Goal: Information Seeking & Learning: Check status

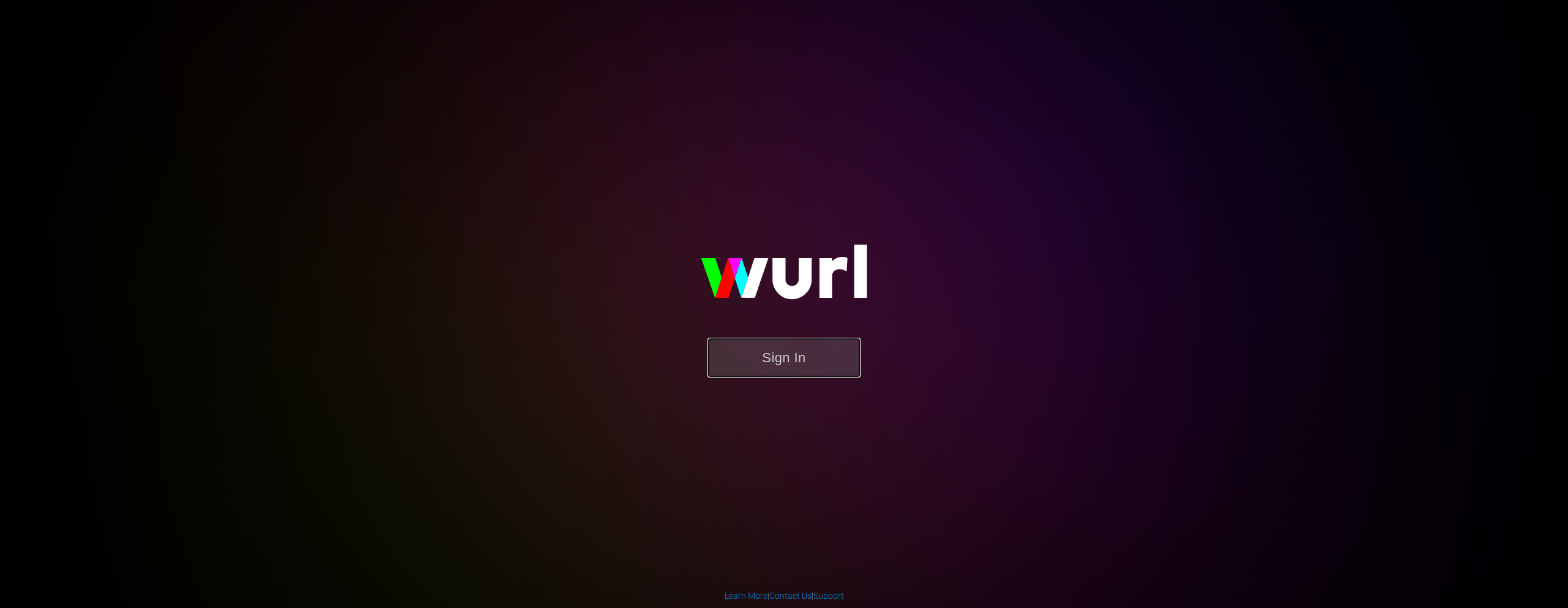
click at [772, 358] on button "Sign In" at bounding box center [784, 358] width 153 height 40
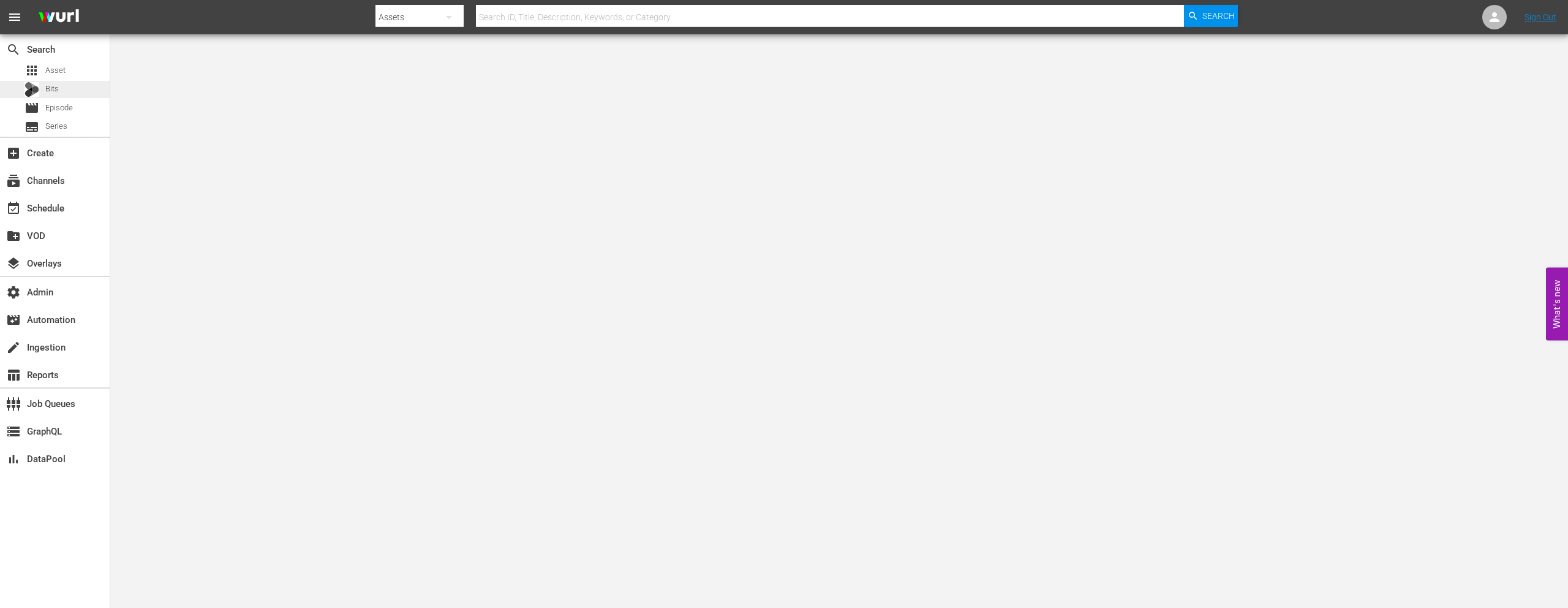
click at [83, 93] on div "Bits" at bounding box center [54, 89] width 110 height 17
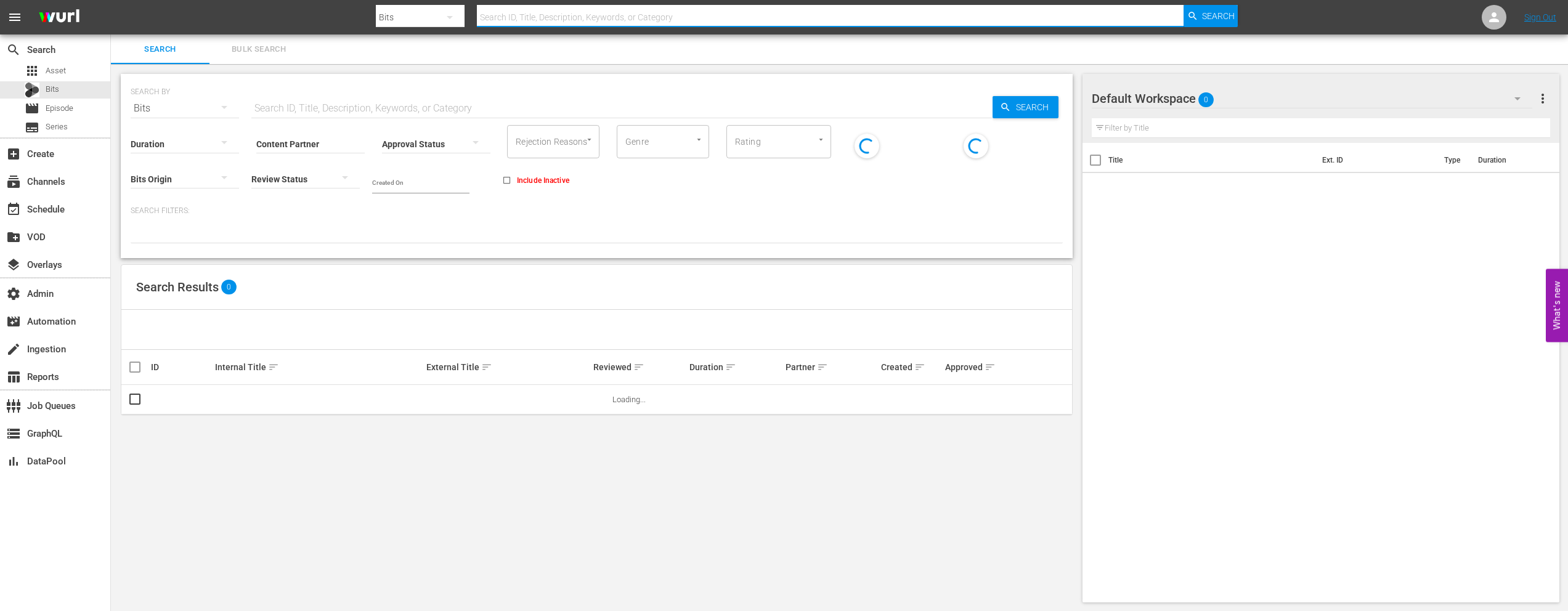
click at [556, 15] on input "text" at bounding box center [830, 17] width 707 height 29
paste input "62830334"
type input "62830334"
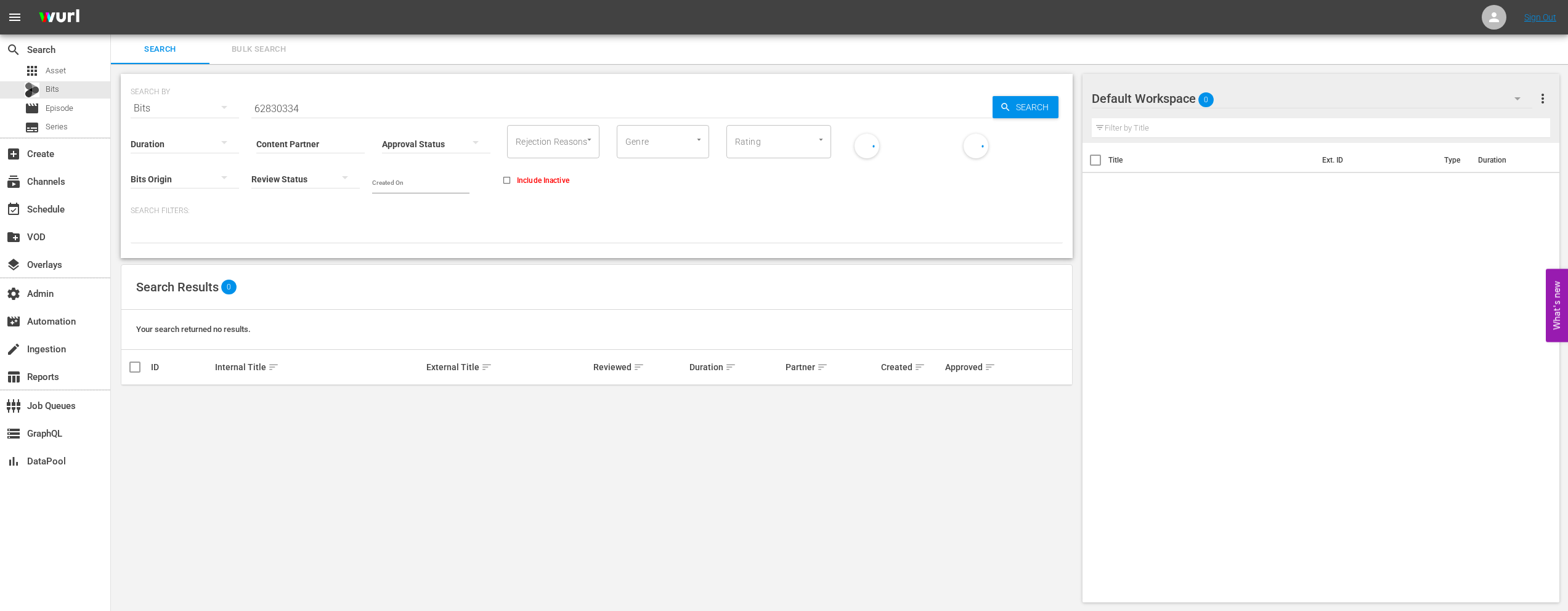
click at [505, 178] on input "Include Inactive" at bounding box center [507, 183] width 20 height 20
checkbox input "true"
click at [279, 114] on div "Content Partner Enter Search Term" at bounding box center [310, 136] width 109 height 44
click at [284, 107] on input "62830334" at bounding box center [622, 108] width 742 height 29
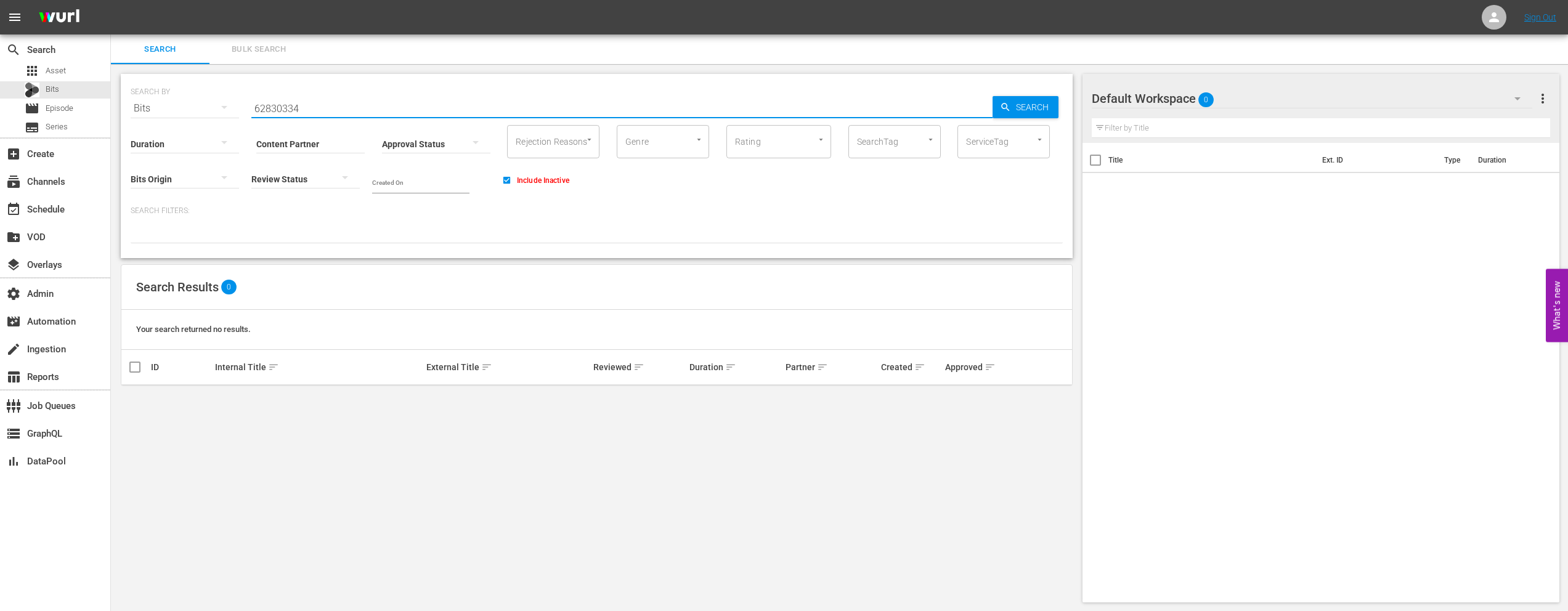
click at [284, 107] on input "62830334" at bounding box center [622, 108] width 742 height 29
paste input "3151640"
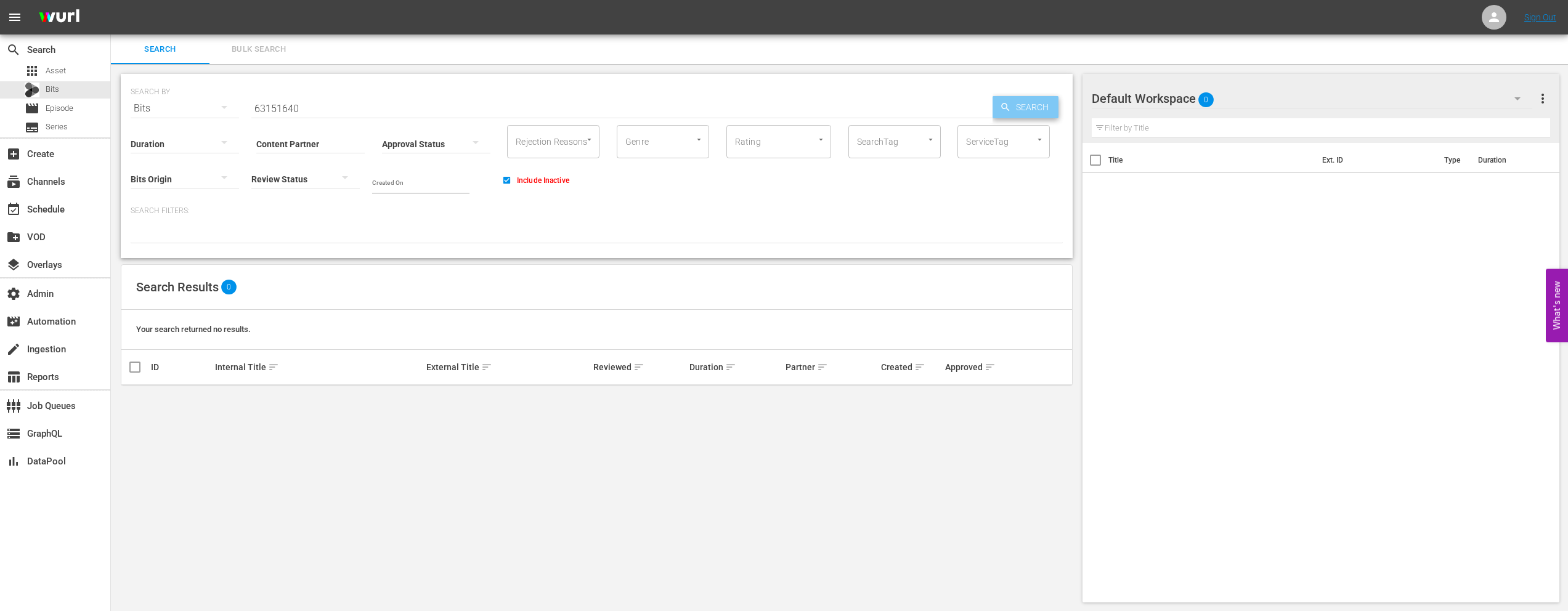
click at [1018, 111] on span "Search" at bounding box center [1034, 107] width 47 height 22
click at [265, 111] on input "63151640" at bounding box center [622, 108] width 742 height 29
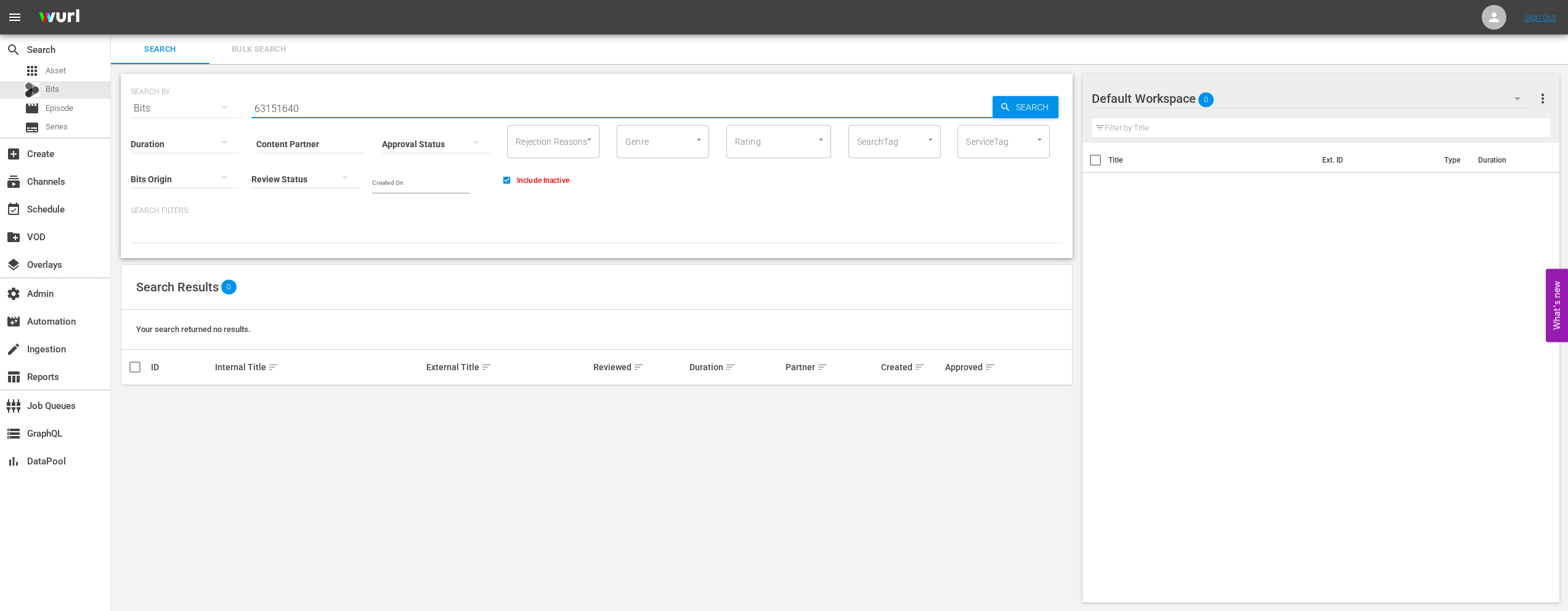
paste input "57059919"
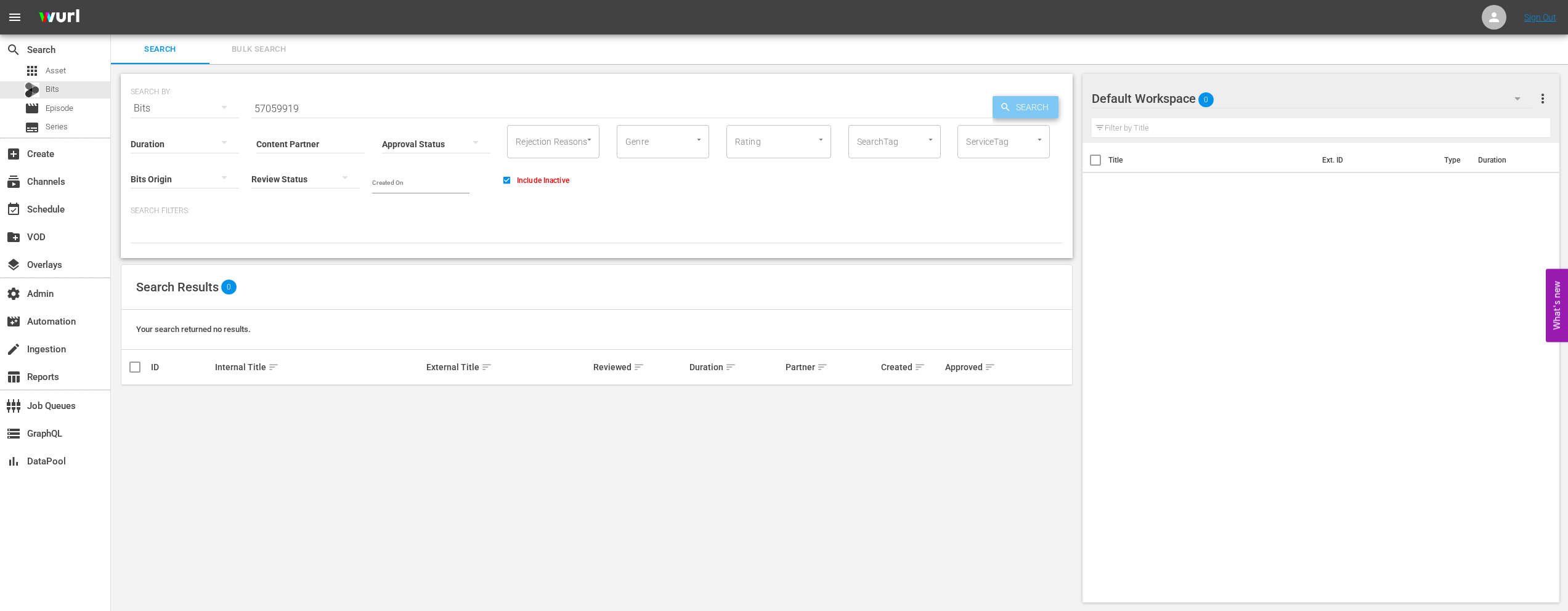
click at [1003, 109] on icon "button" at bounding box center [1005, 106] width 8 height 8
click at [282, 108] on input "57059919" at bounding box center [622, 108] width 742 height 29
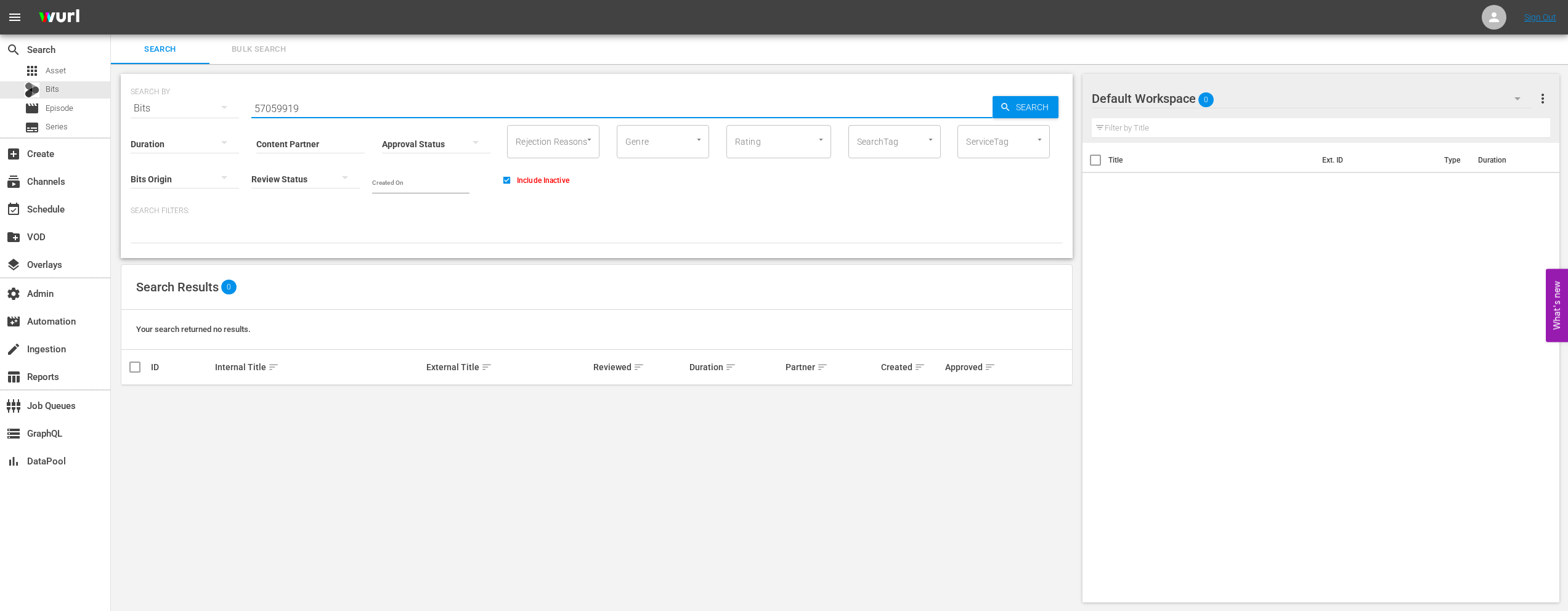
paste input "60697785"
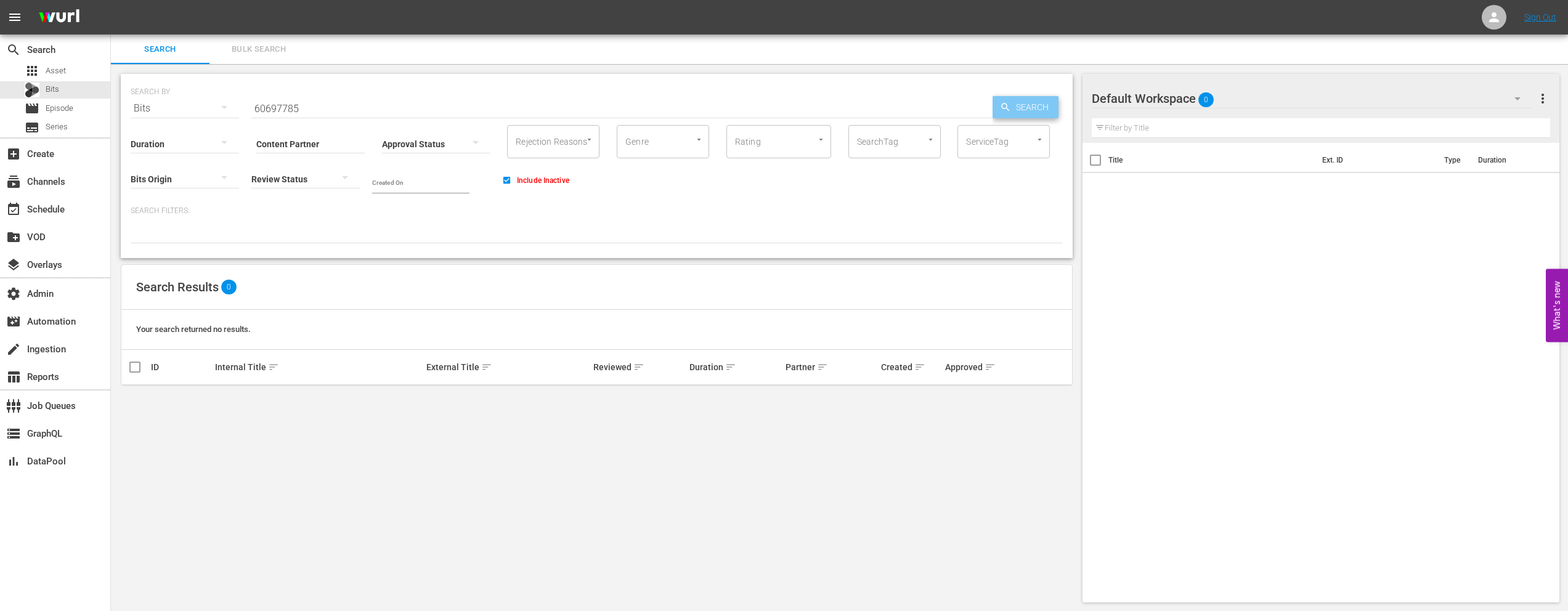
click at [999, 113] on div "Search" at bounding box center [1025, 107] width 66 height 22
click at [275, 109] on input "60697785" at bounding box center [622, 108] width 742 height 29
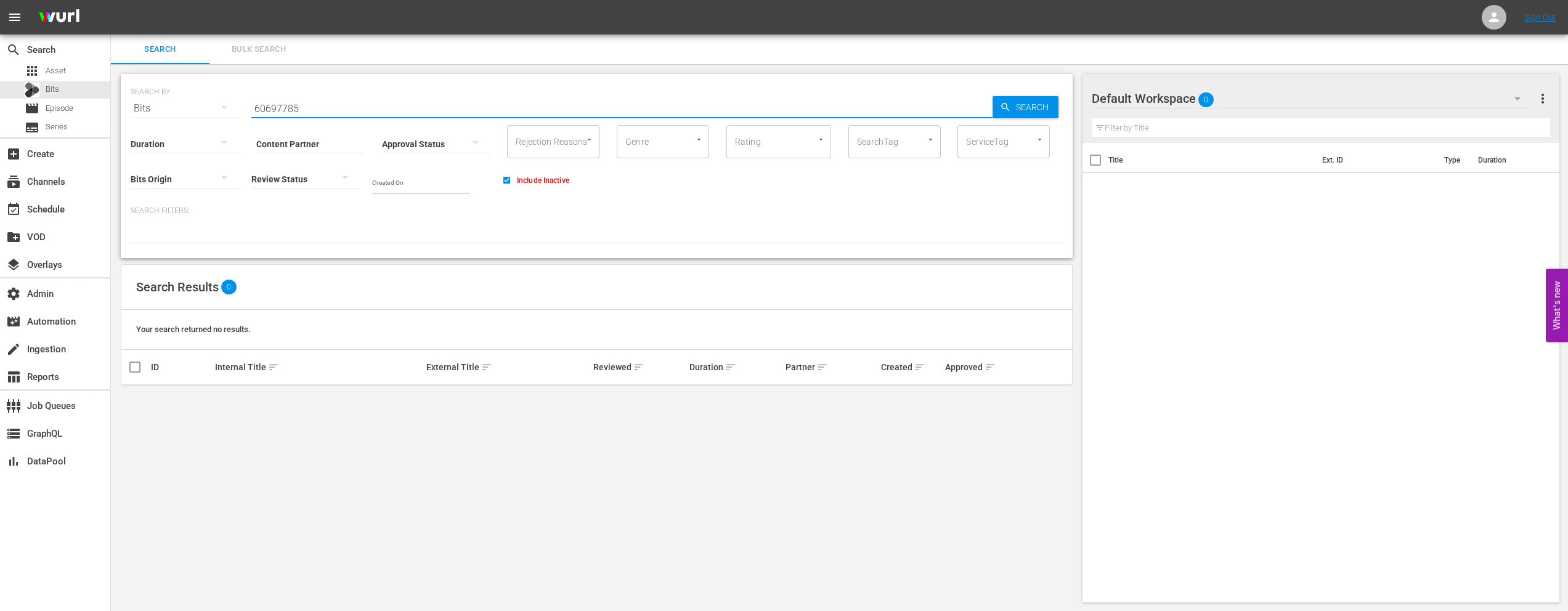
click at [275, 109] on input "60697785" at bounding box center [622, 108] width 742 height 29
paste input "2364044"
type input "62364044"
click at [1009, 105] on icon "button" at bounding box center [1005, 107] width 11 height 11
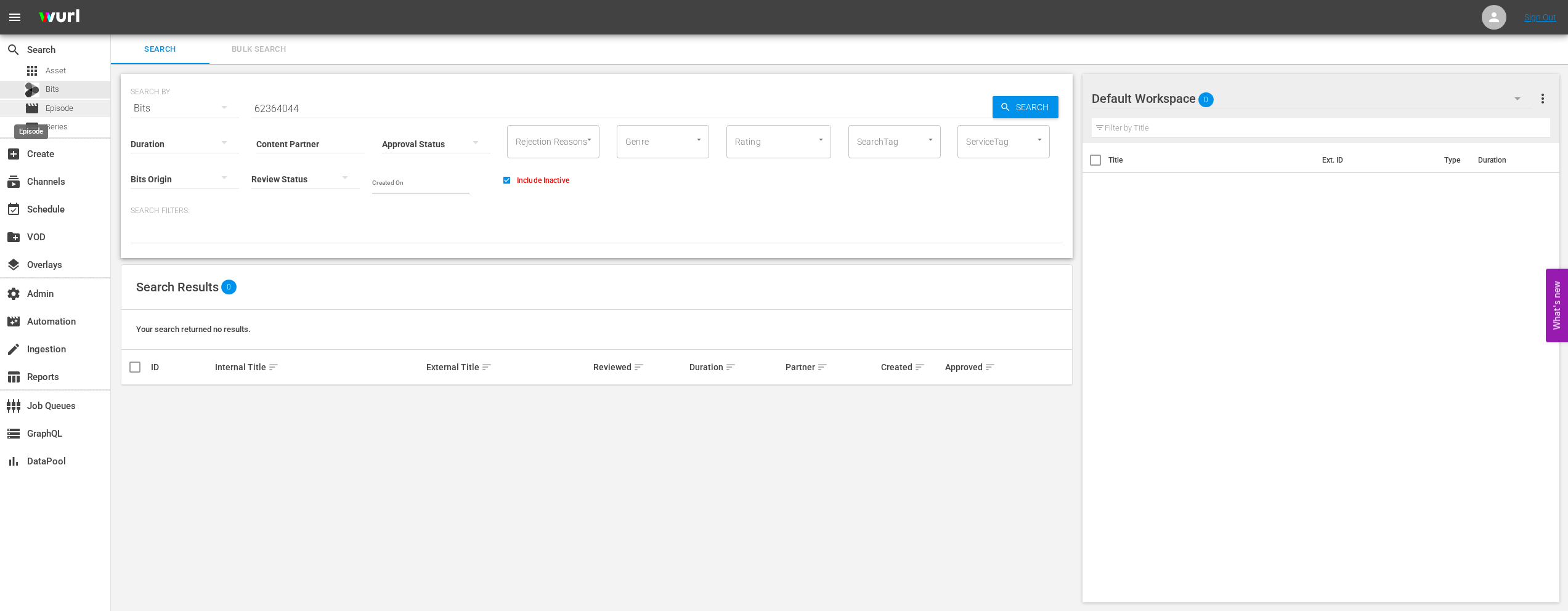
click at [29, 103] on span "movie" at bounding box center [32, 108] width 15 height 15
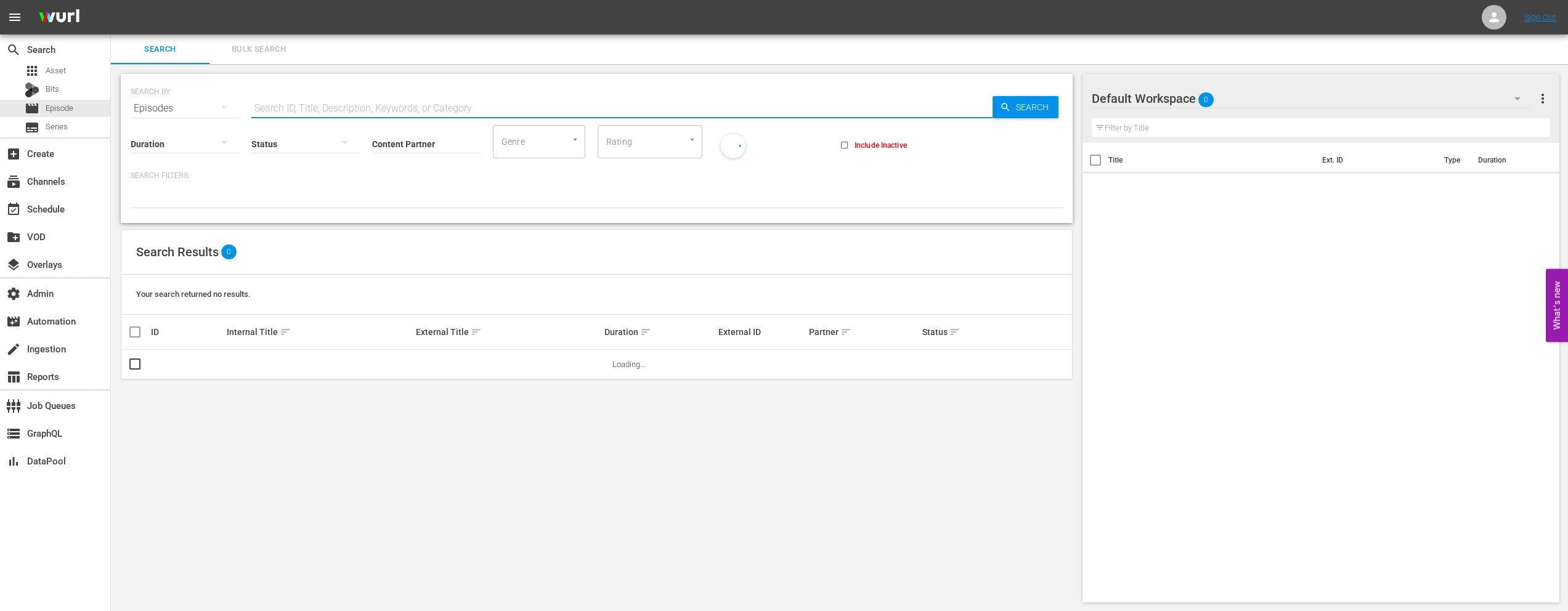
click at [296, 106] on input "text" at bounding box center [622, 108] width 742 height 29
paste input "62364044"
type input "62364044"
click at [841, 140] on input "Include Inactive" at bounding box center [844, 147] width 20 height 20
checkbox input "true"
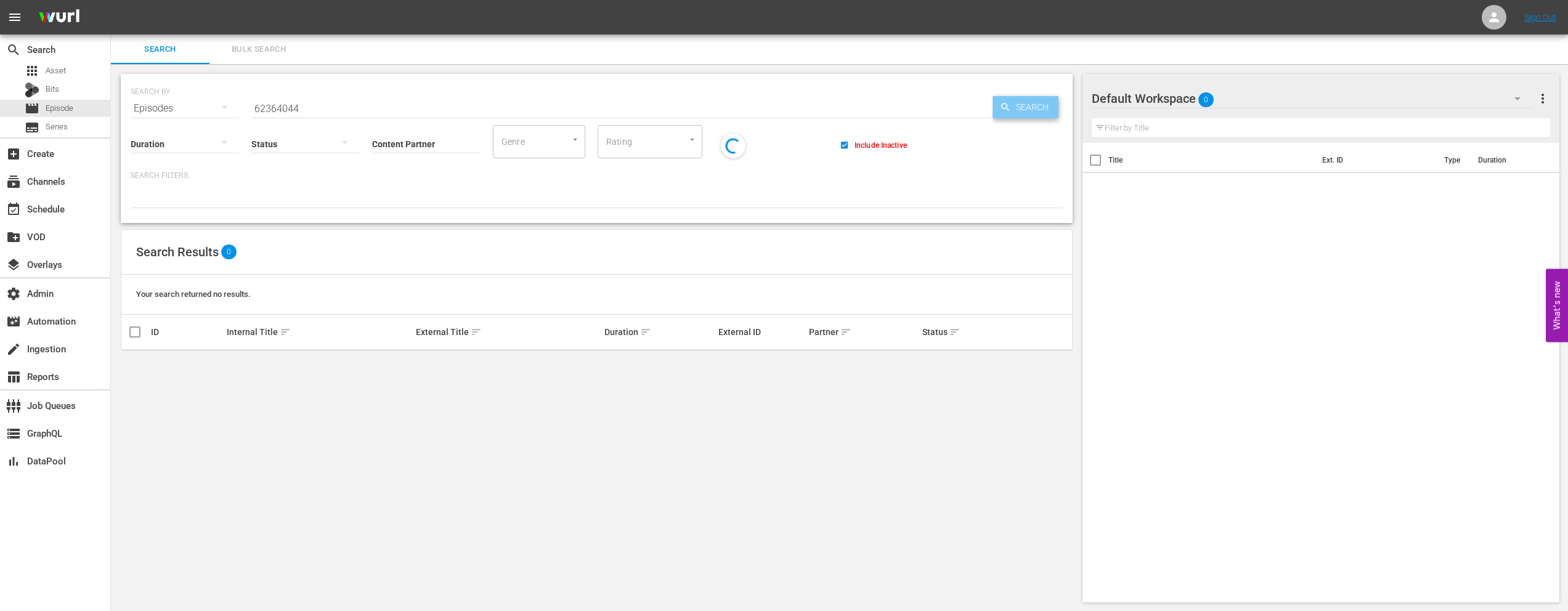
click at [1005, 108] on icon "button" at bounding box center [1005, 106] width 8 height 8
click at [49, 75] on span "Asset" at bounding box center [56, 71] width 20 height 12
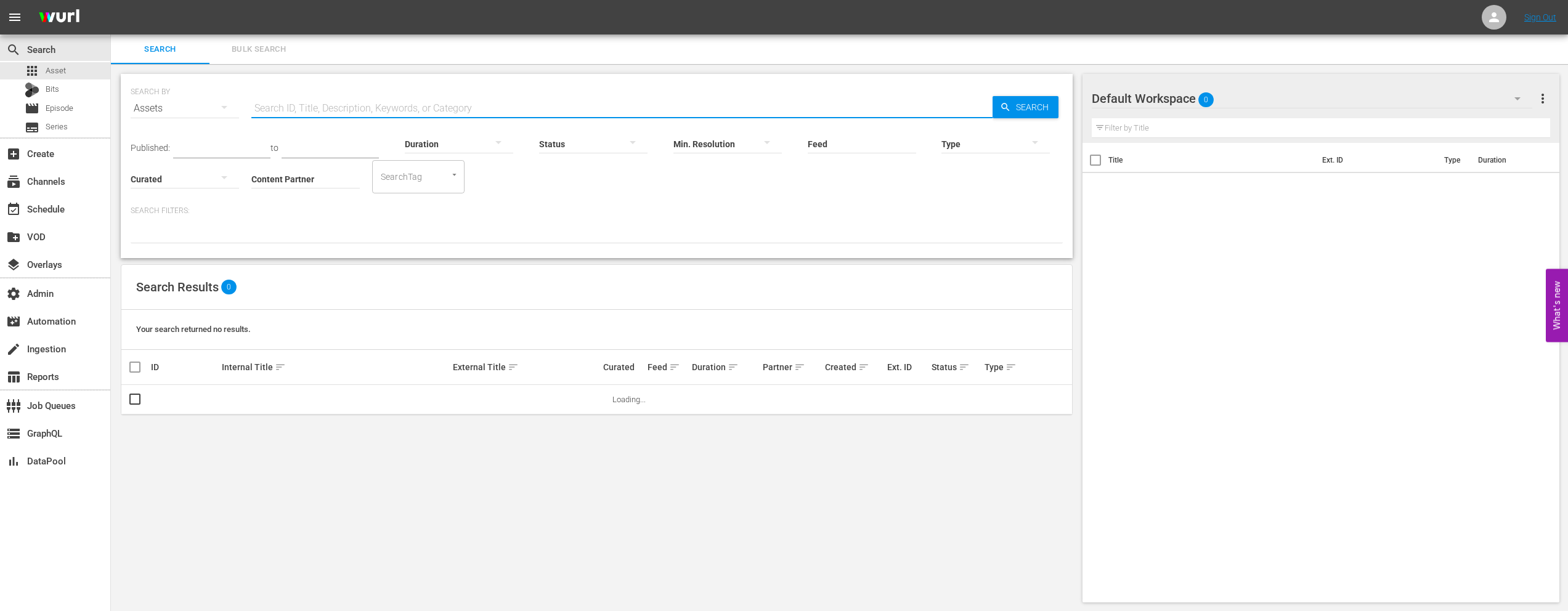
click at [285, 112] on input "text" at bounding box center [622, 108] width 742 height 29
paste input "62364044"
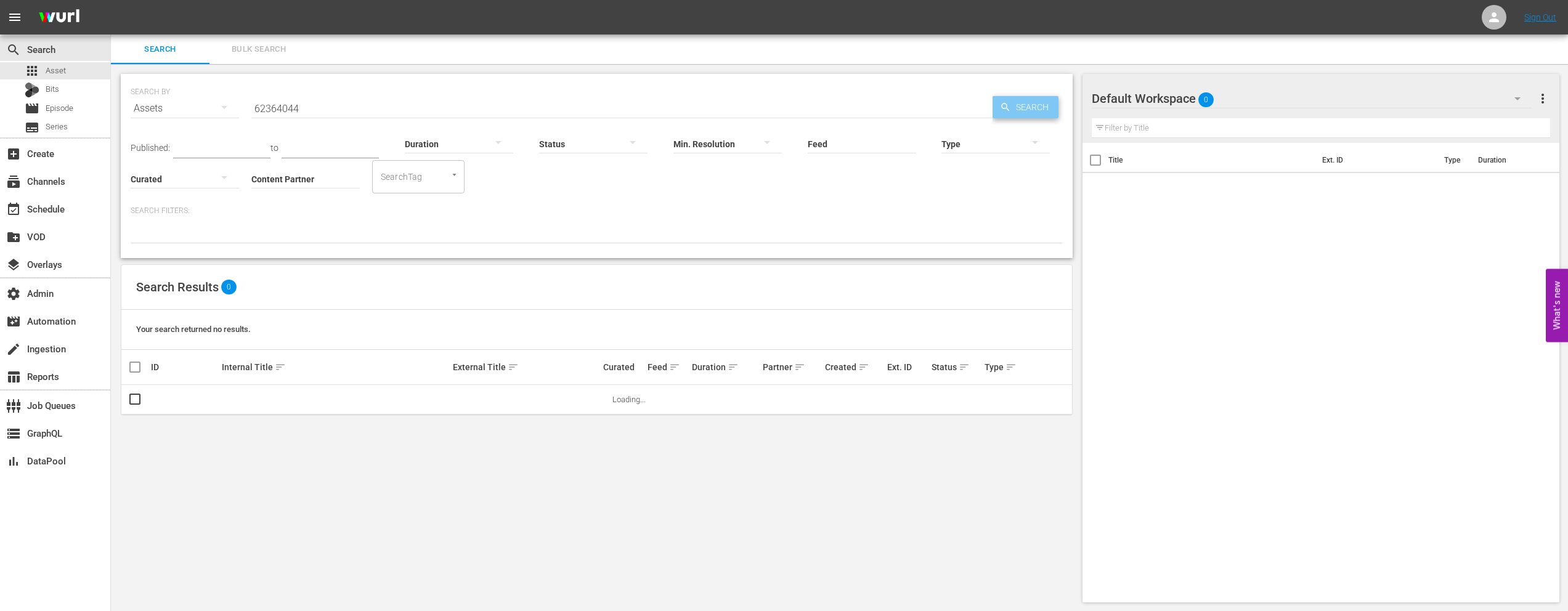
click at [1029, 106] on span "Search" at bounding box center [1034, 107] width 47 height 22
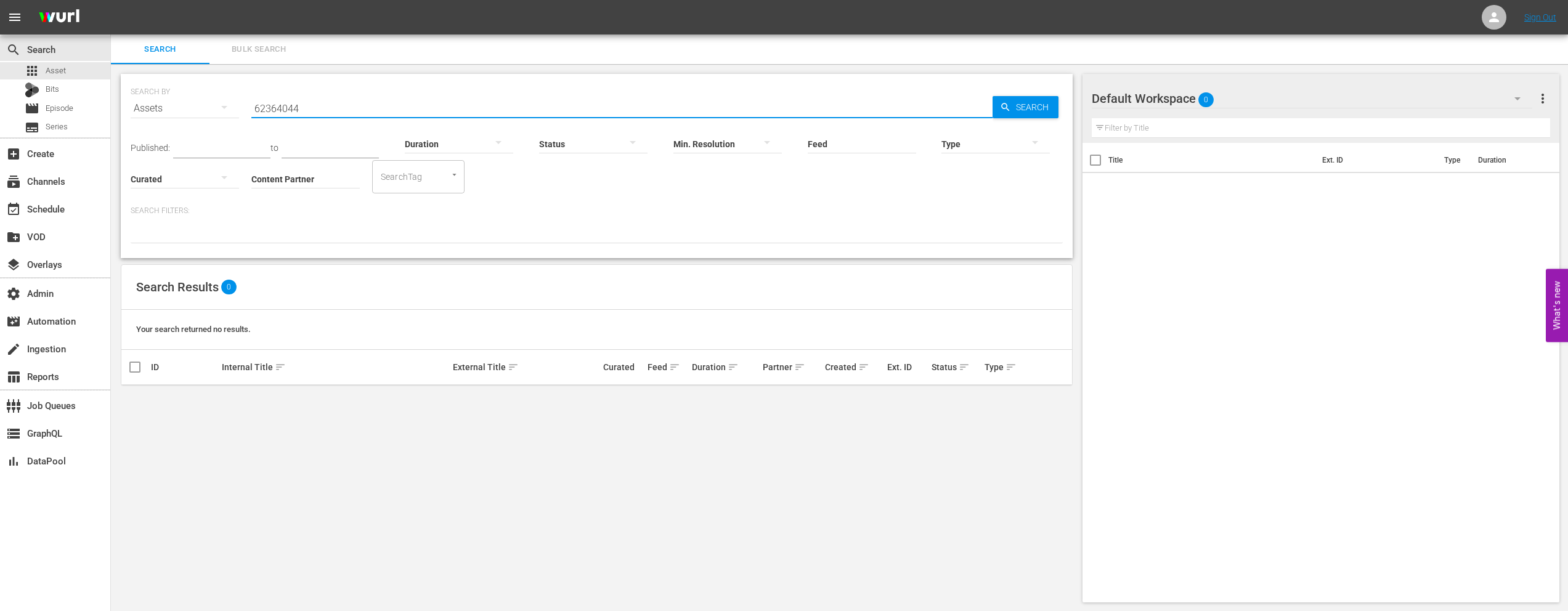
click at [278, 104] on input "62364044" at bounding box center [622, 108] width 742 height 29
paste input "0697785"
type input "60697785"
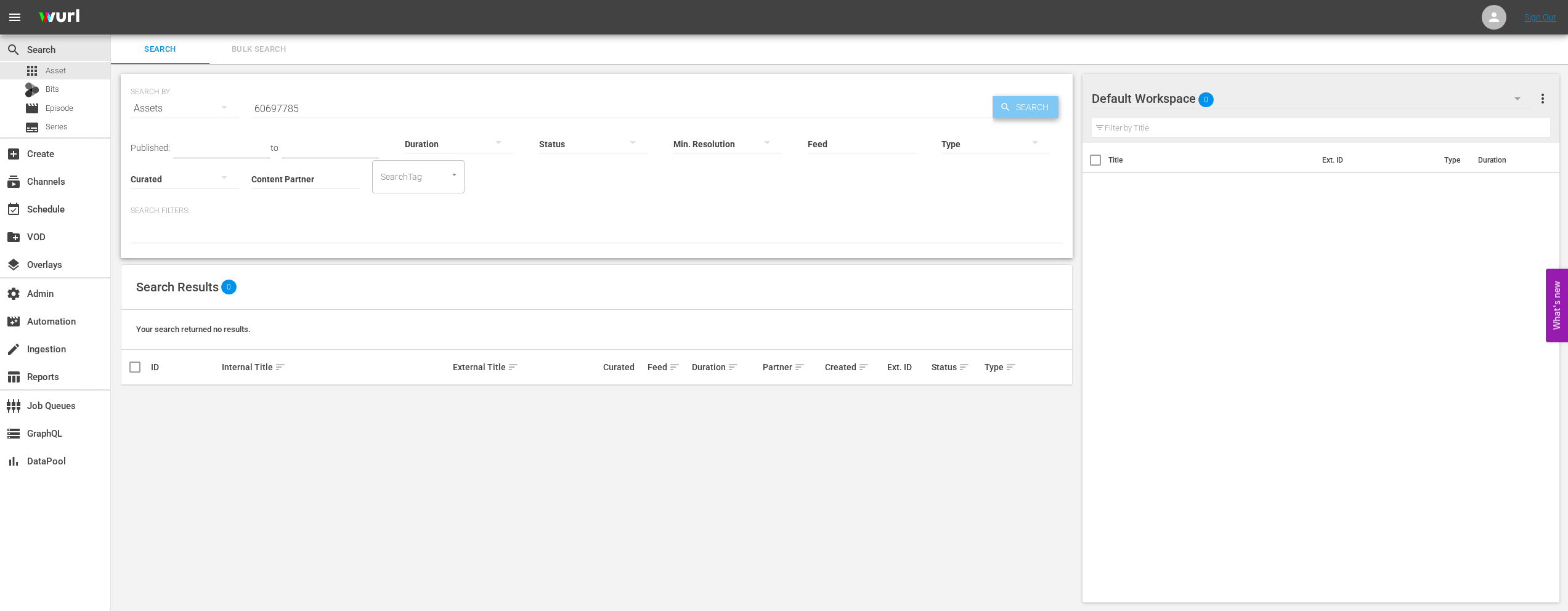
click at [1026, 103] on span "Search" at bounding box center [1034, 107] width 47 height 22
click at [57, 90] on span "Bits" at bounding box center [52, 89] width 14 height 12
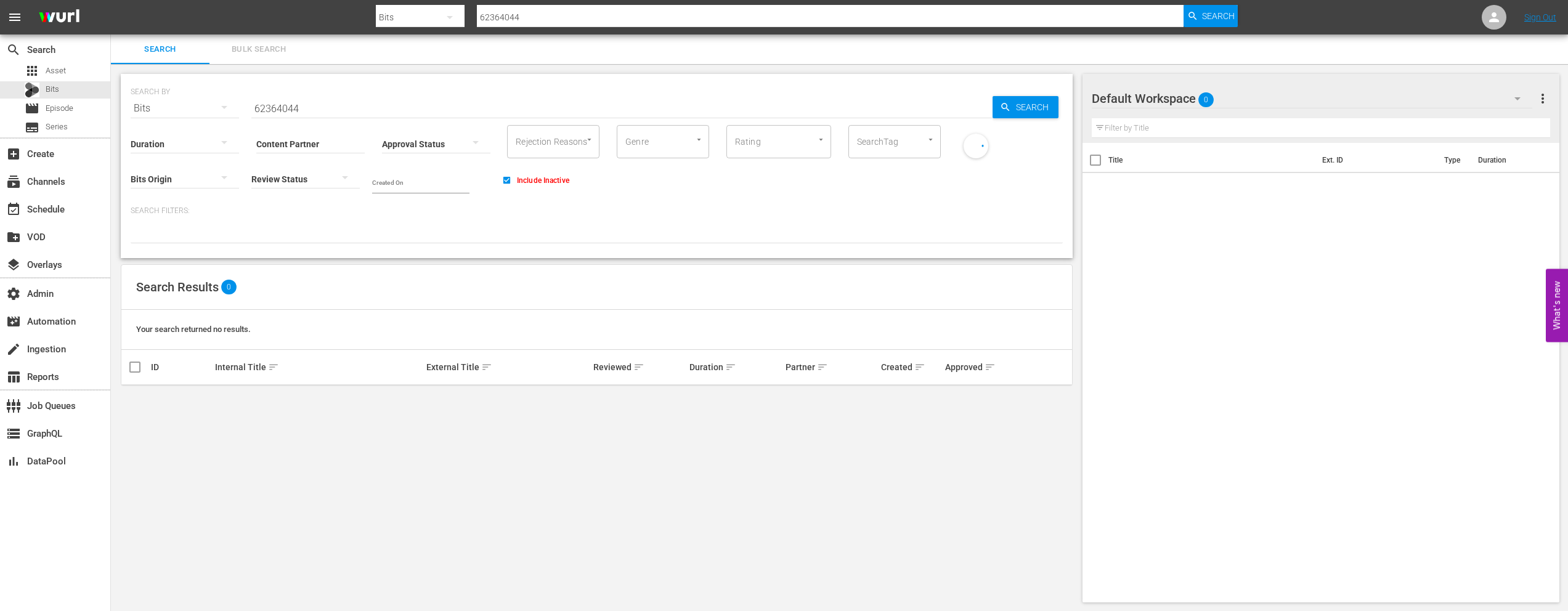
click at [280, 116] on div "Content Partner Enter Search Term" at bounding box center [310, 136] width 109 height 44
click at [286, 104] on input "62364044" at bounding box center [622, 108] width 742 height 29
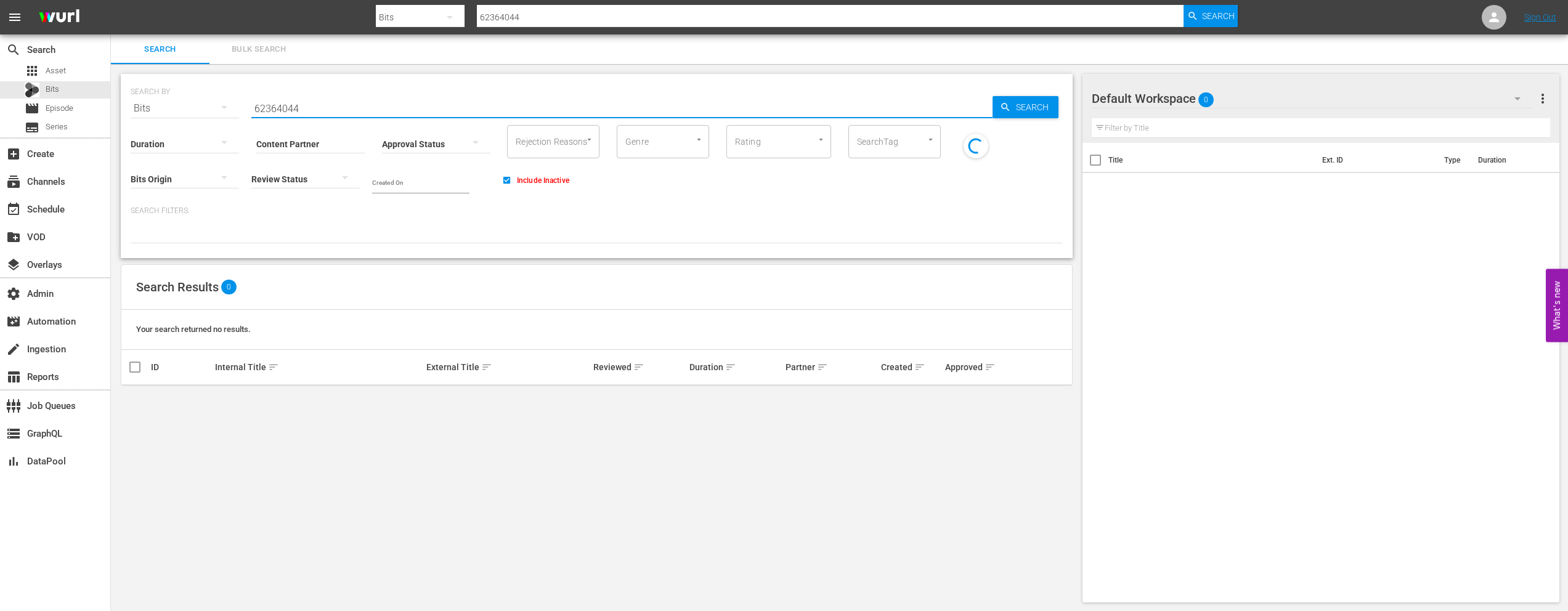
click at [286, 104] on input "62364044" at bounding box center [622, 108] width 742 height 29
paste input "0697785"
type input "60697785"
click at [1013, 105] on span "Search" at bounding box center [1034, 107] width 47 height 22
type input "60697785"
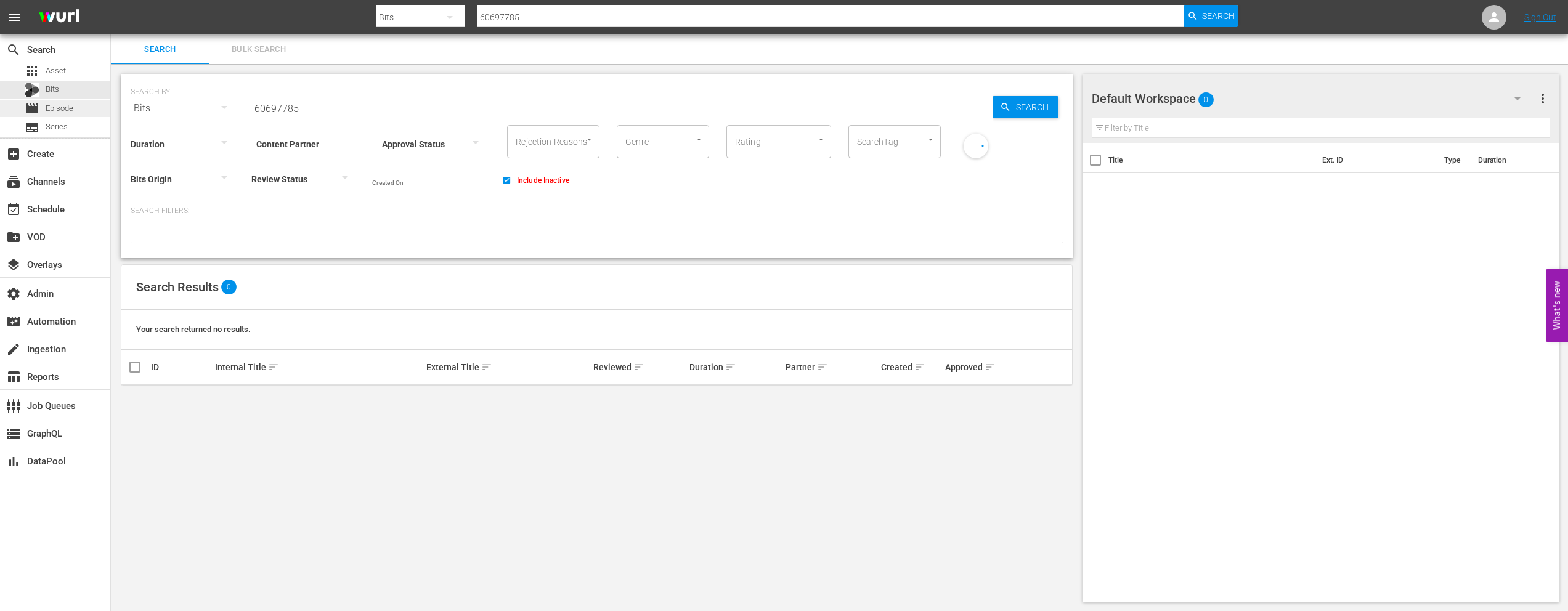
click at [66, 110] on span "Episode" at bounding box center [59, 109] width 28 height 12
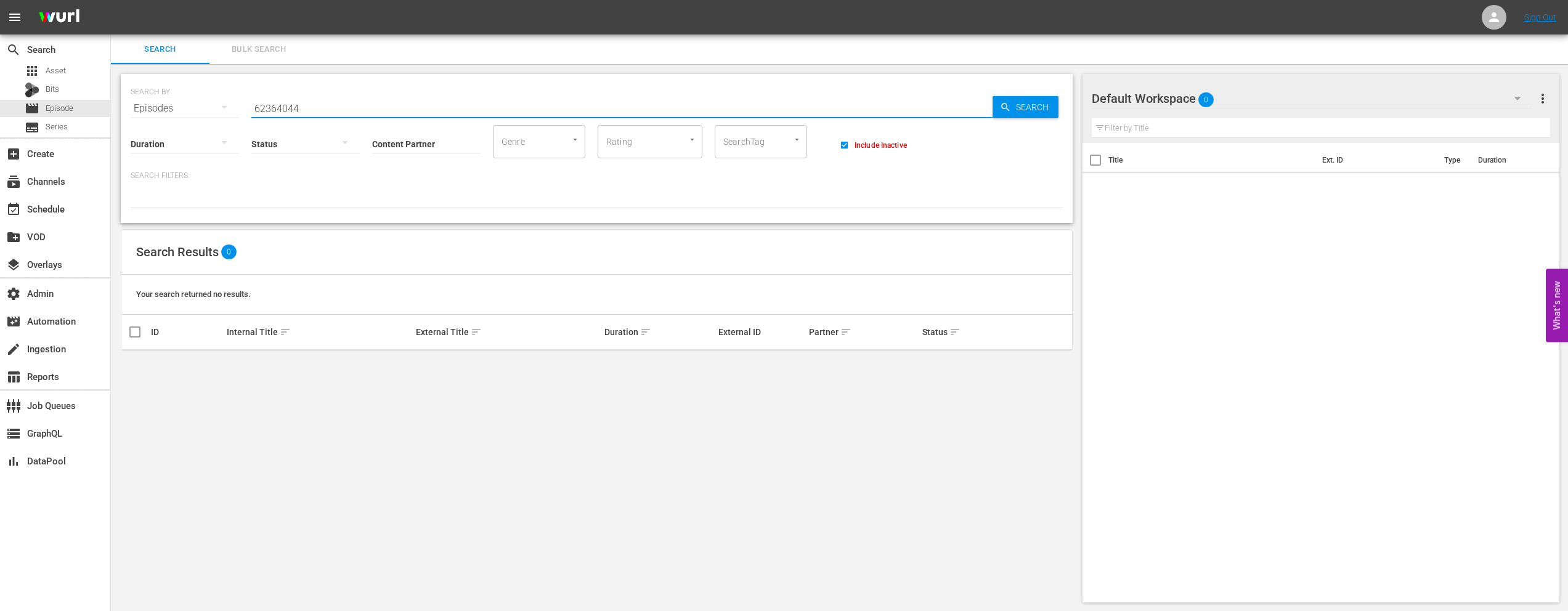
click at [285, 104] on input "62364044" at bounding box center [622, 108] width 742 height 29
paste input "0697785"
type input "60697785"
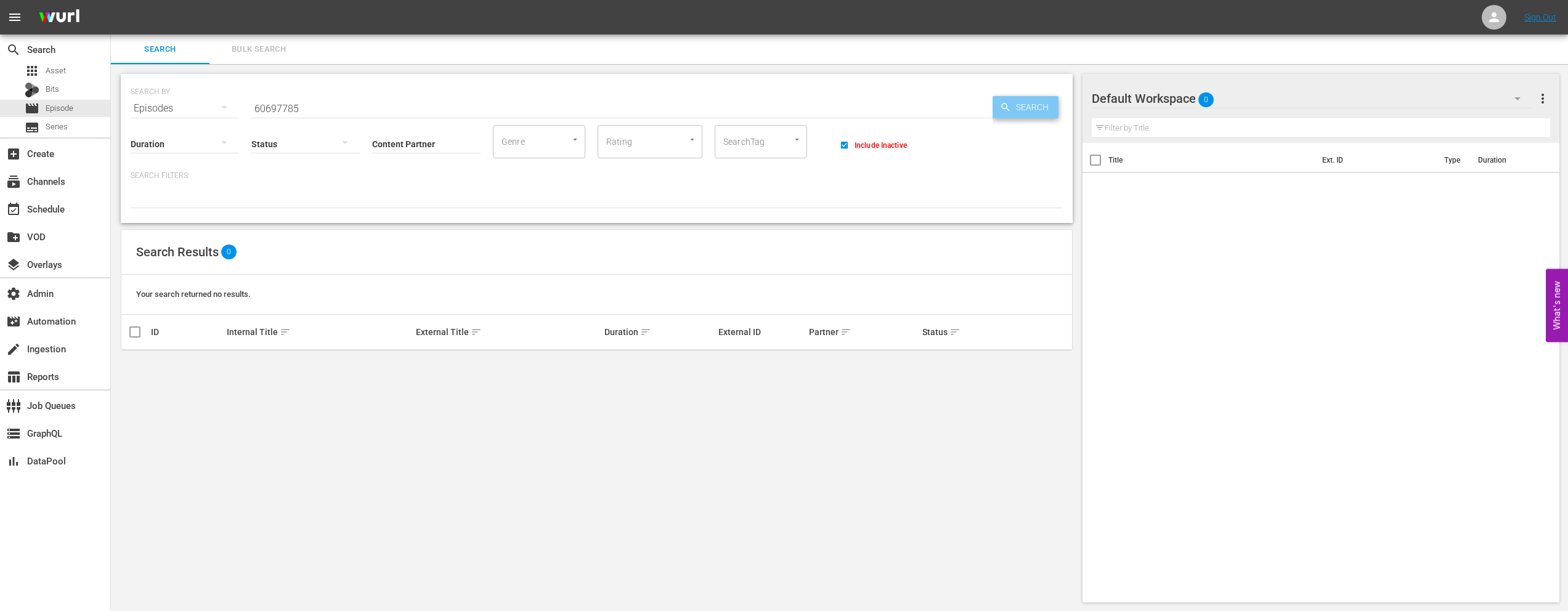
click at [1012, 109] on span "Search" at bounding box center [1034, 107] width 47 height 22
